Goal: Information Seeking & Learning: Learn about a topic

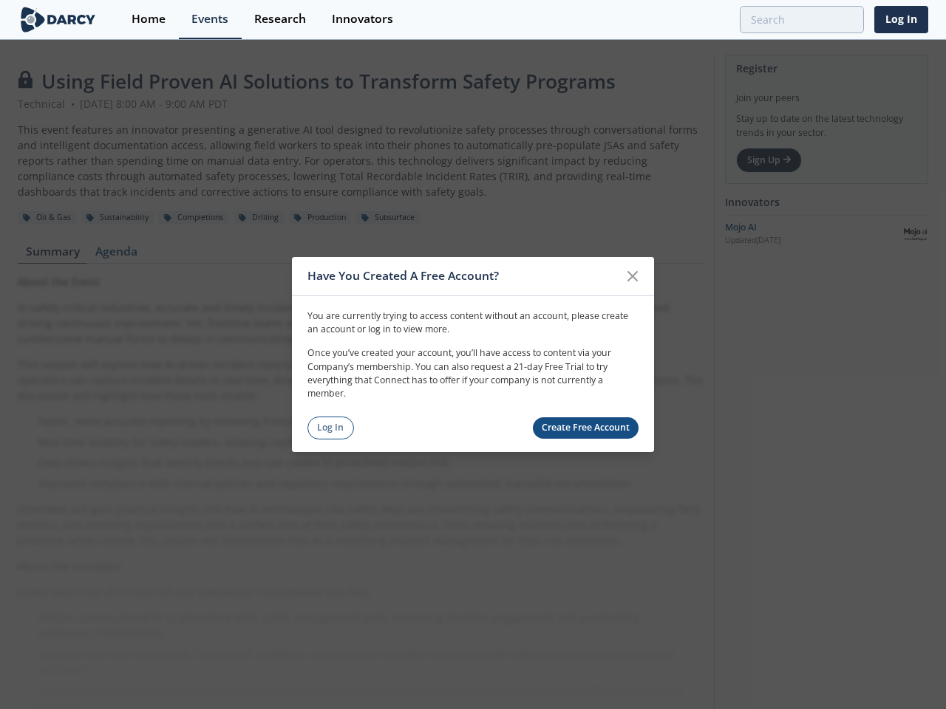
click at [473, 355] on p "Once you’ve created your account, you’ll have access to content via your Compan…" at bounding box center [472, 374] width 331 height 55
click at [633, 276] on icon at bounding box center [632, 276] width 9 height 9
